Goal: Find specific page/section: Find specific page/section

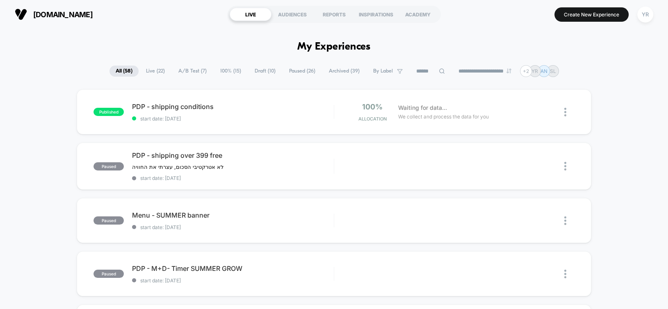
click at [381, 69] on span "By Label" at bounding box center [383, 71] width 20 height 6
click at [418, 69] on input at bounding box center [430, 71] width 41 height 10
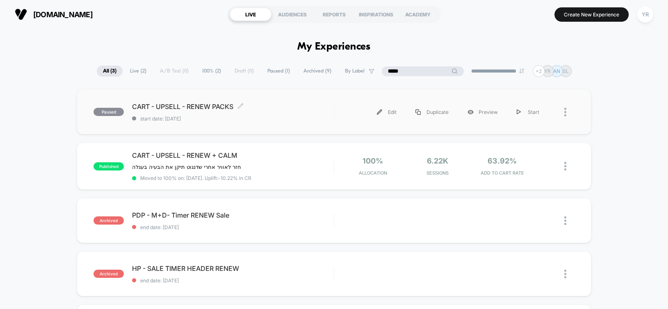
type input "*****"
click at [291, 112] on div "CART - UPSELL - RENEW PACKS Click to edit experience details Click to edit expe…" at bounding box center [232, 111] width 201 height 19
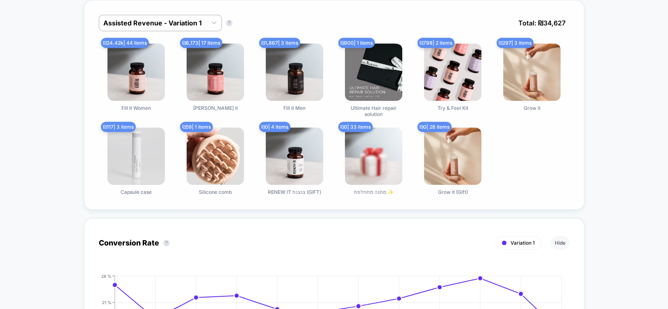
scroll to position [369, 0]
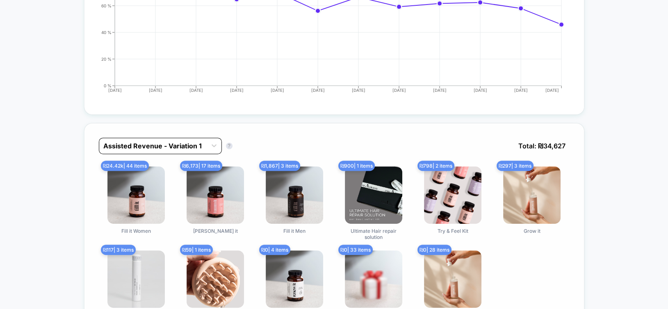
click at [164, 147] on div at bounding box center [152, 146] width 99 height 10
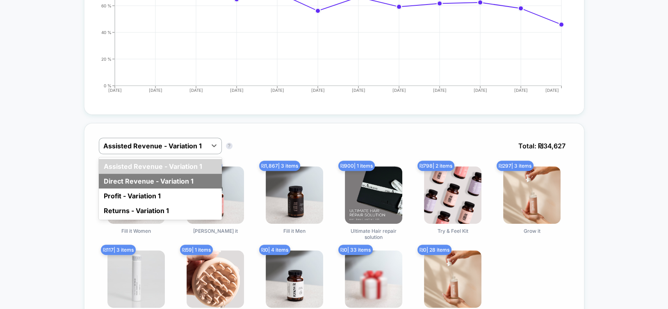
click at [166, 176] on div "Direct Revenue - Variation 1" at bounding box center [160, 181] width 123 height 15
